Goal: Use online tool/utility: Utilize a website feature to perform a specific function

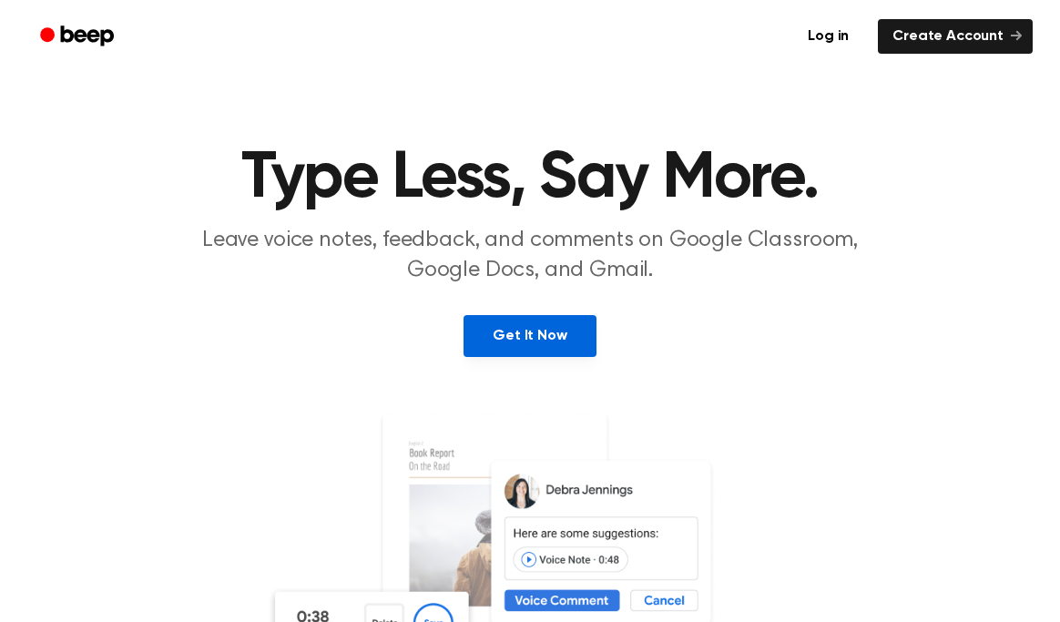
click at [526, 318] on link "Get It Now" at bounding box center [530, 336] width 132 height 42
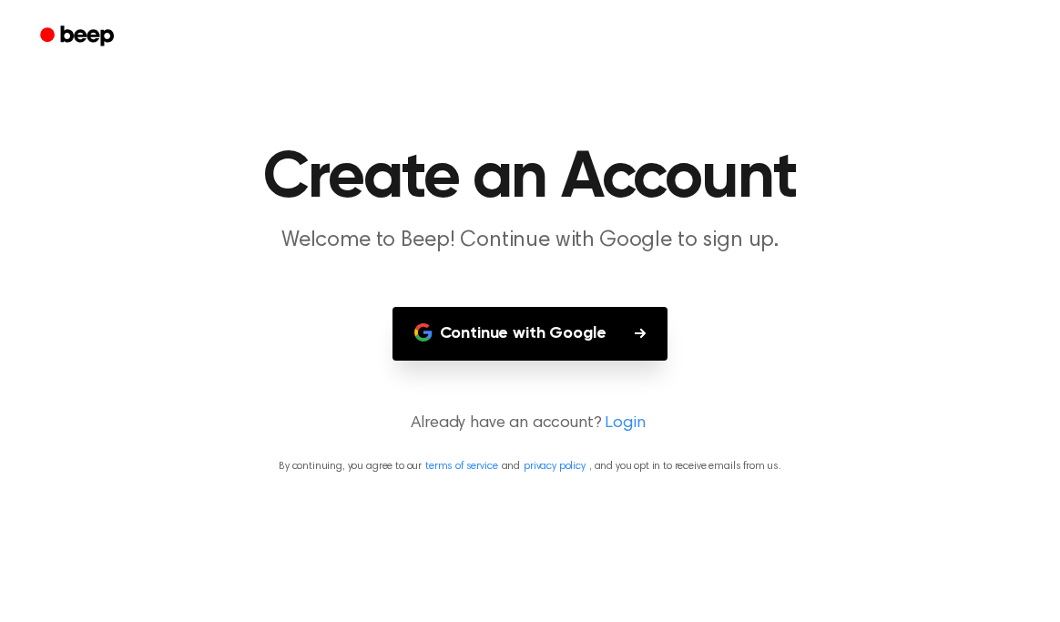
click at [494, 323] on button "Continue with Google" at bounding box center [530, 334] width 276 height 54
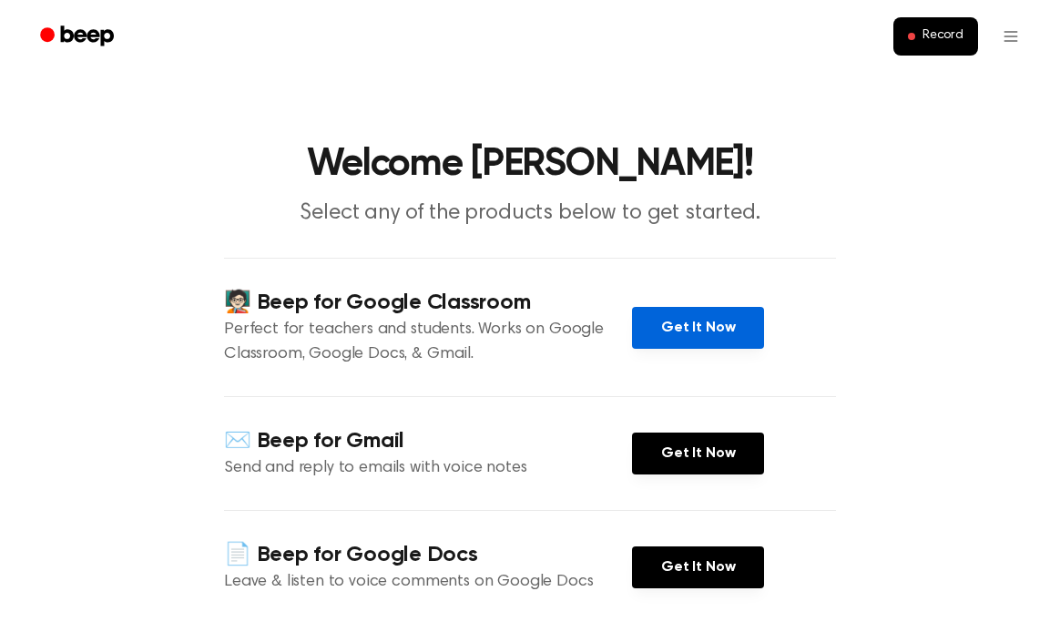
click at [678, 332] on link "Get It Now" at bounding box center [698, 328] width 132 height 42
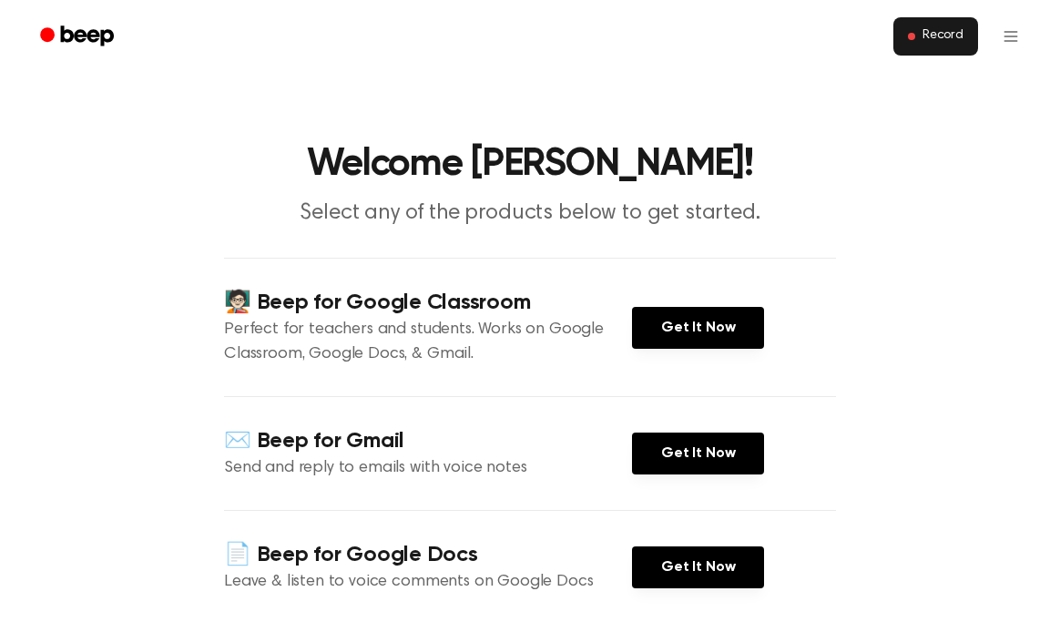
click at [922, 51] on button "Record" at bounding box center [935, 36] width 85 height 38
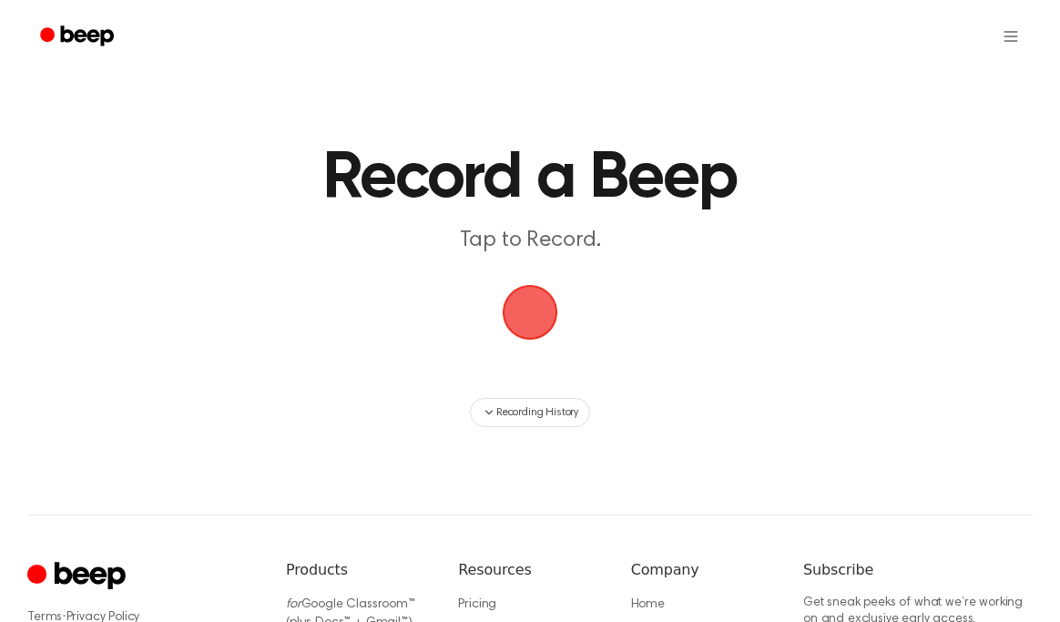
click at [538, 315] on span "button" at bounding box center [529, 312] width 51 height 51
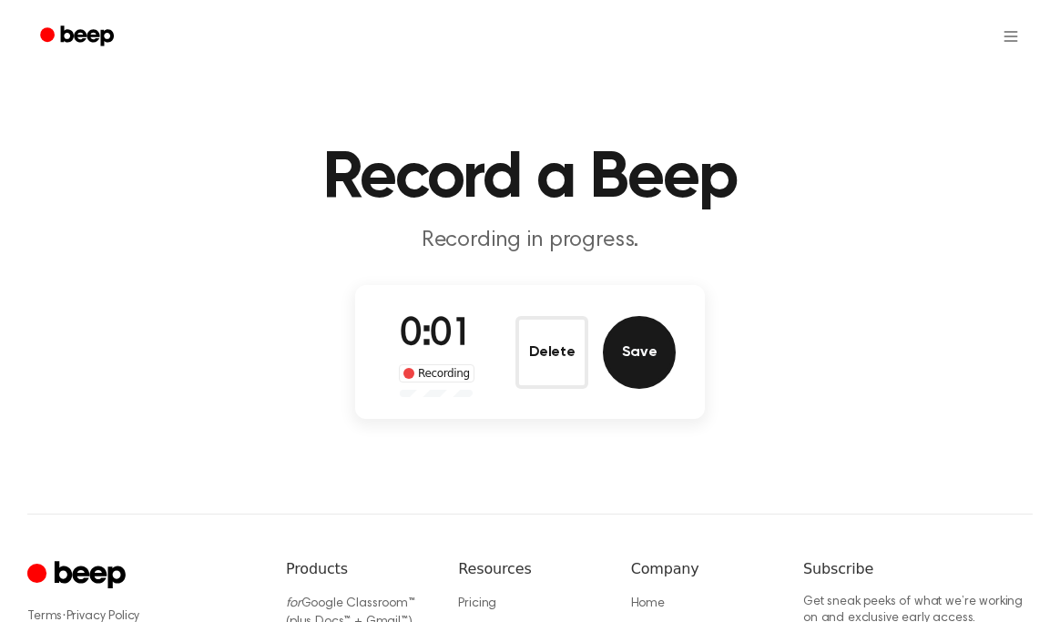
click at [637, 372] on button "Save" at bounding box center [639, 352] width 73 height 73
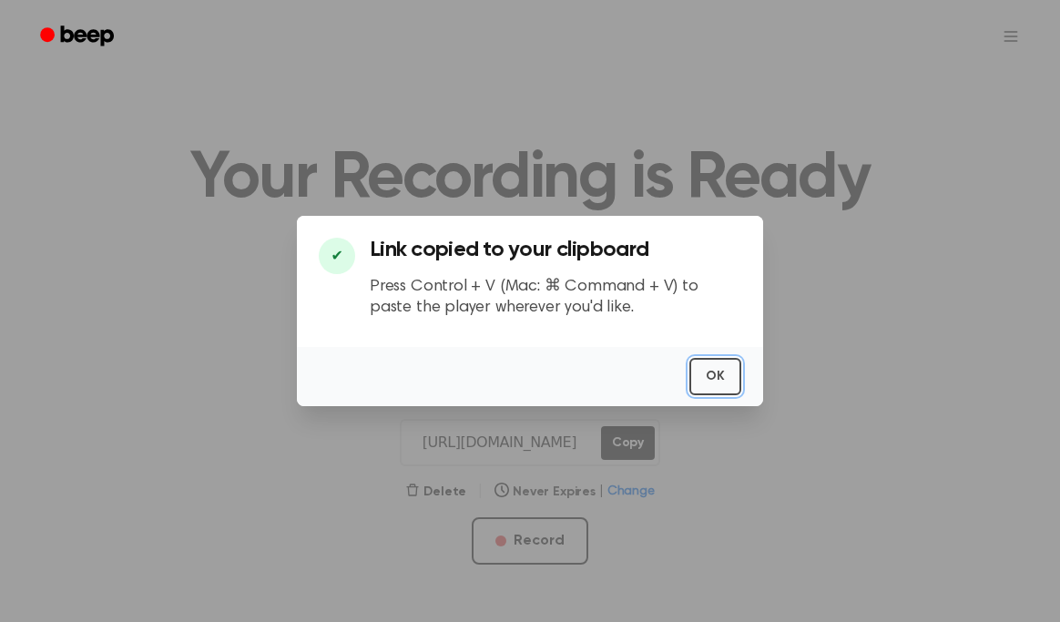
click at [723, 385] on button "OK" at bounding box center [715, 376] width 52 height 37
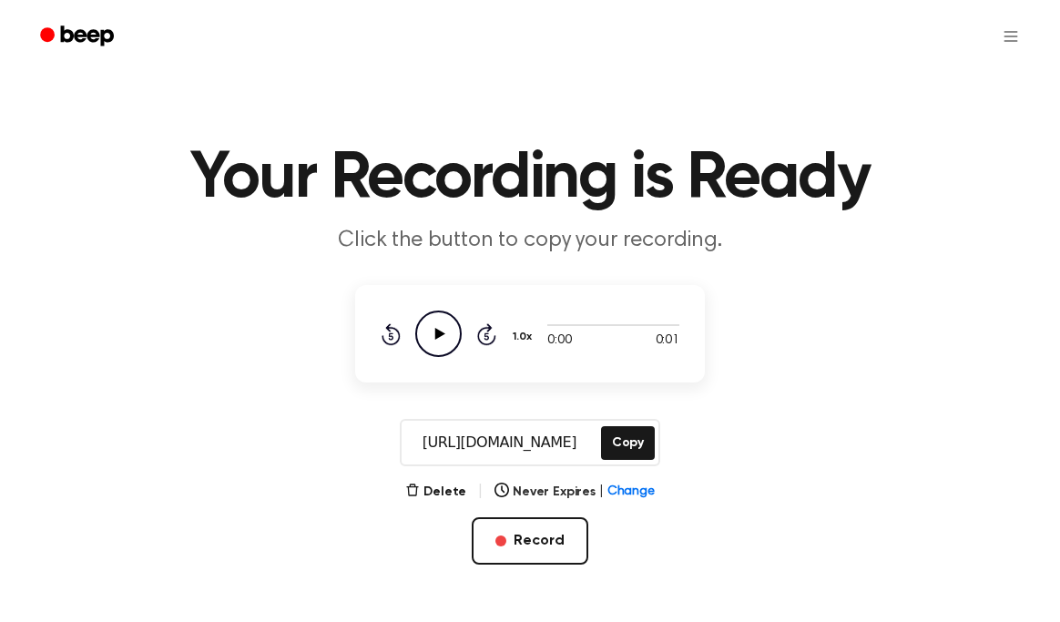
click at [440, 339] on icon "Play Audio" at bounding box center [438, 334] width 46 height 46
click at [442, 488] on button "Delete" at bounding box center [435, 492] width 61 height 19
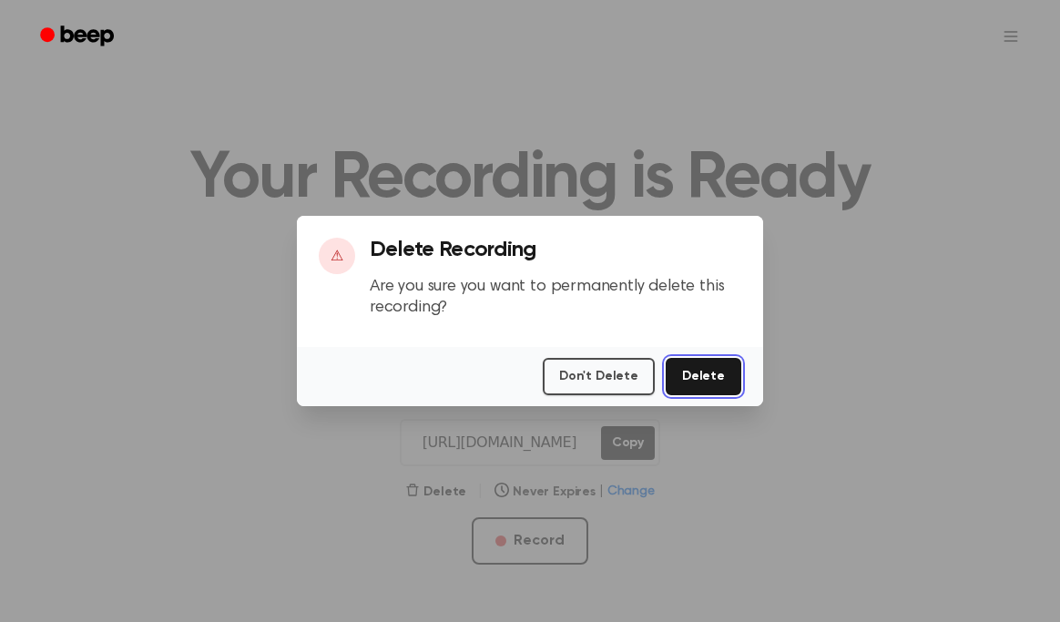
click at [677, 364] on button "Delete" at bounding box center [704, 376] width 76 height 37
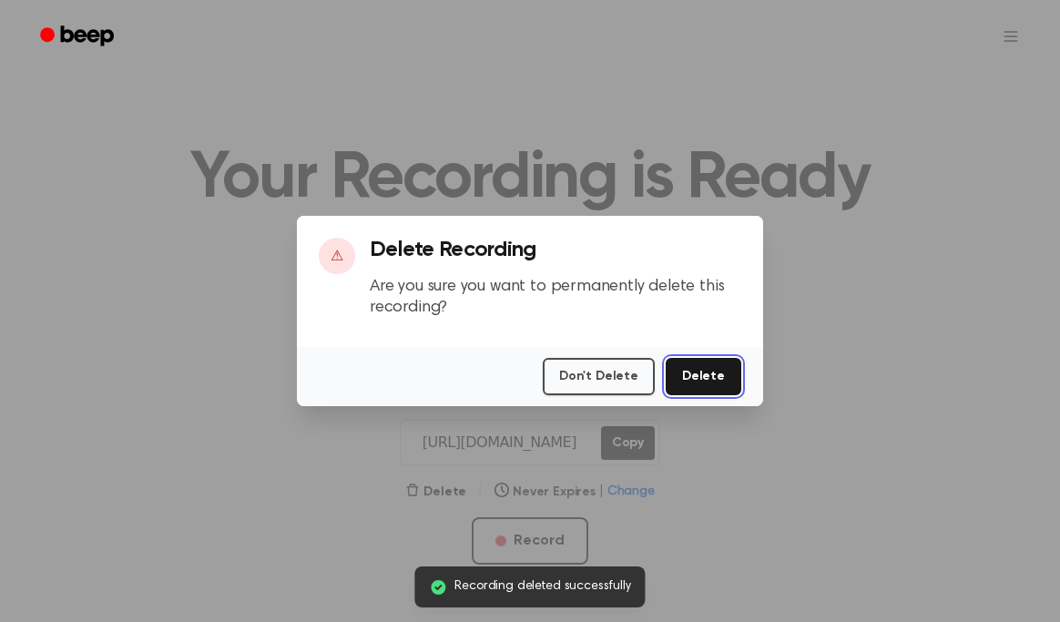
click at [678, 366] on button "Delete" at bounding box center [704, 376] width 76 height 37
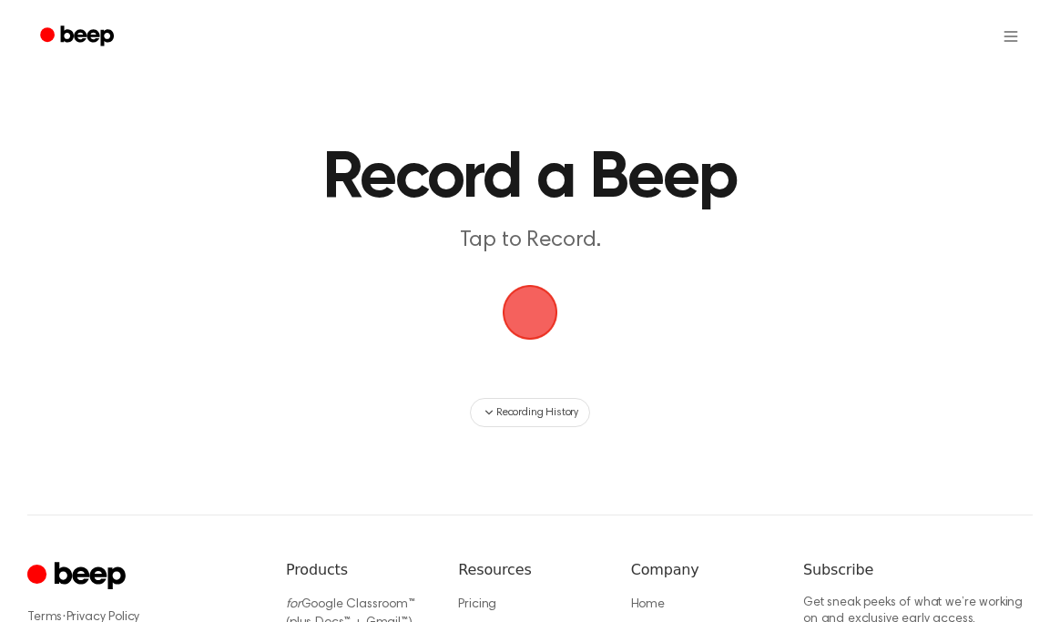
click at [532, 335] on span "button" at bounding box center [530, 312] width 59 height 59
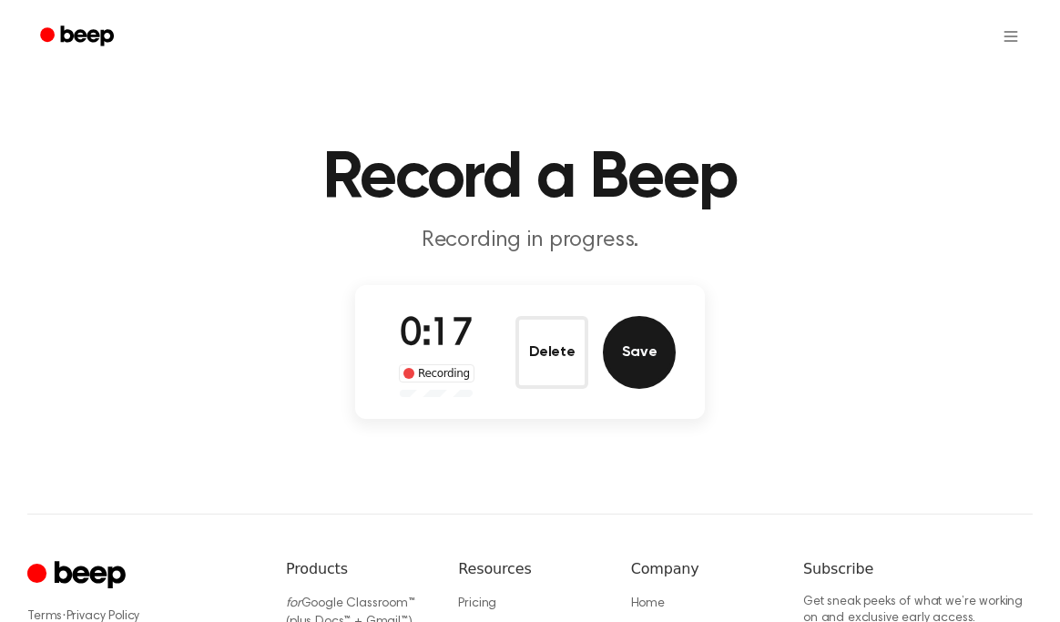
click at [653, 361] on button "Save" at bounding box center [639, 352] width 73 height 73
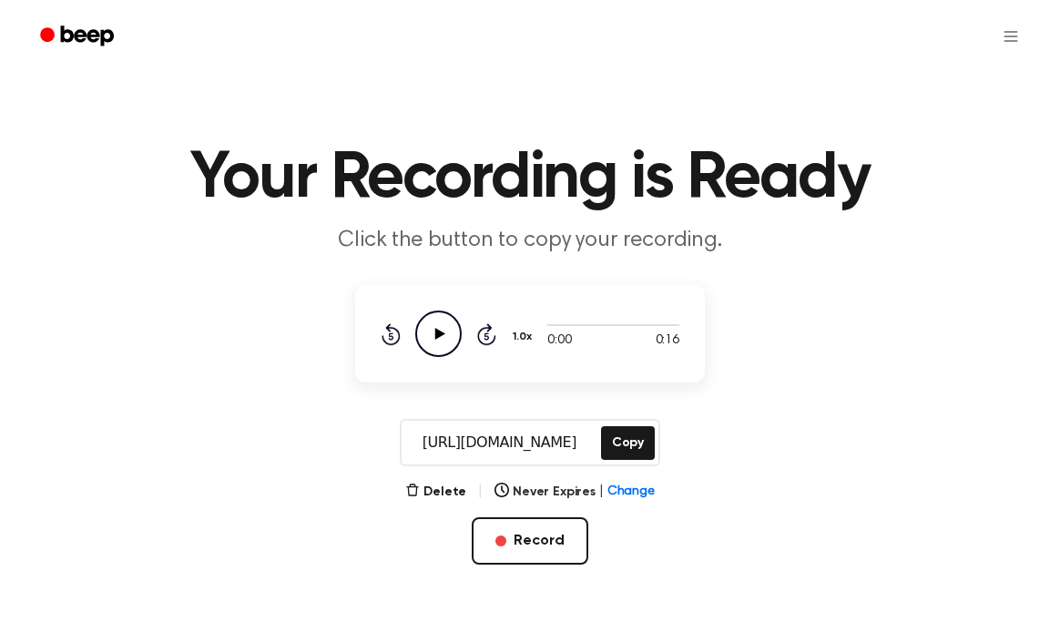
click at [433, 337] on icon "Play Audio" at bounding box center [438, 334] width 46 height 46
click at [433, 337] on icon "Pause Audio" at bounding box center [438, 334] width 46 height 46
drag, startPoint x: 571, startPoint y: 325, endPoint x: 521, endPoint y: 317, distance: 50.8
click at [521, 317] on div "0:02 0:16 1.0x Rewind 5 seconds Play Audio Skip 5 seconds" at bounding box center [530, 334] width 299 height 46
click at [624, 444] on button "Copy" at bounding box center [628, 443] width 54 height 34
